Goal: Browse casually

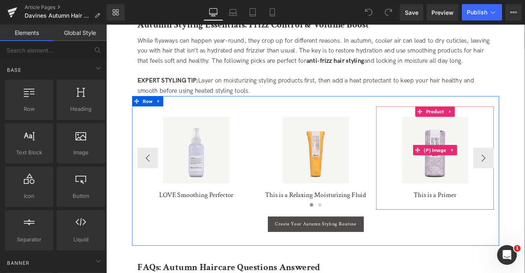
scroll to position [1482, 0]
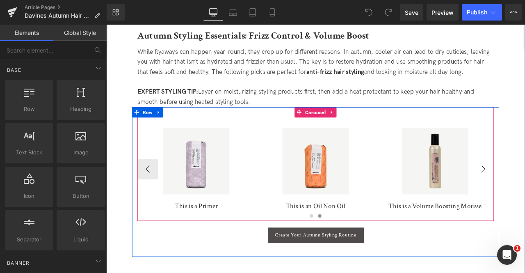
click at [525, 188] on div "Sale Off" at bounding box center [496, 186] width 131 height 79
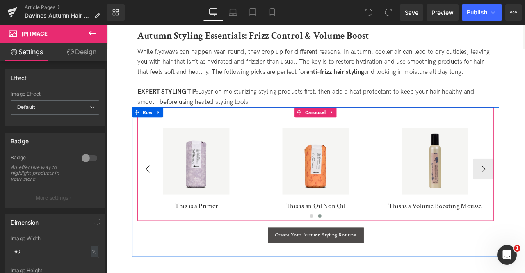
click at [154, 190] on button "‹" at bounding box center [155, 195] width 25 height 25
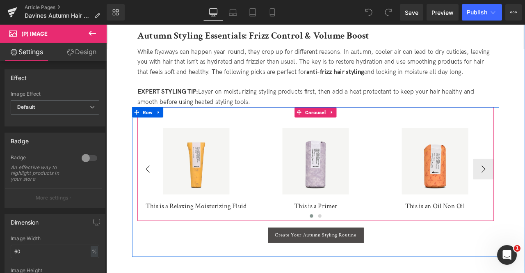
click at [154, 190] on button "‹" at bounding box center [155, 195] width 25 height 25
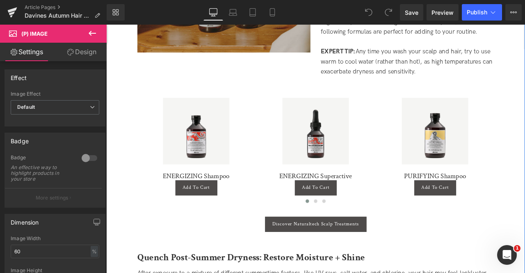
scroll to position [614, 0]
